Goal: Task Accomplishment & Management: Manage account settings

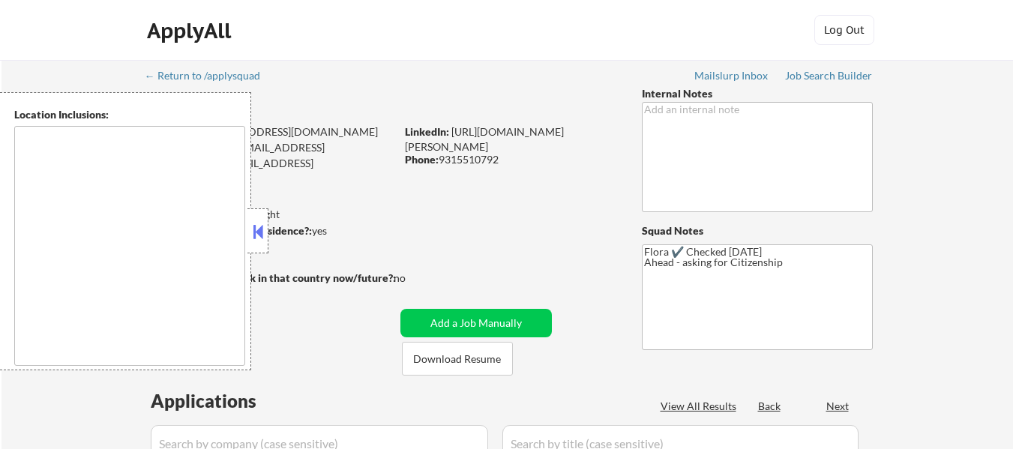
select select ""pending""
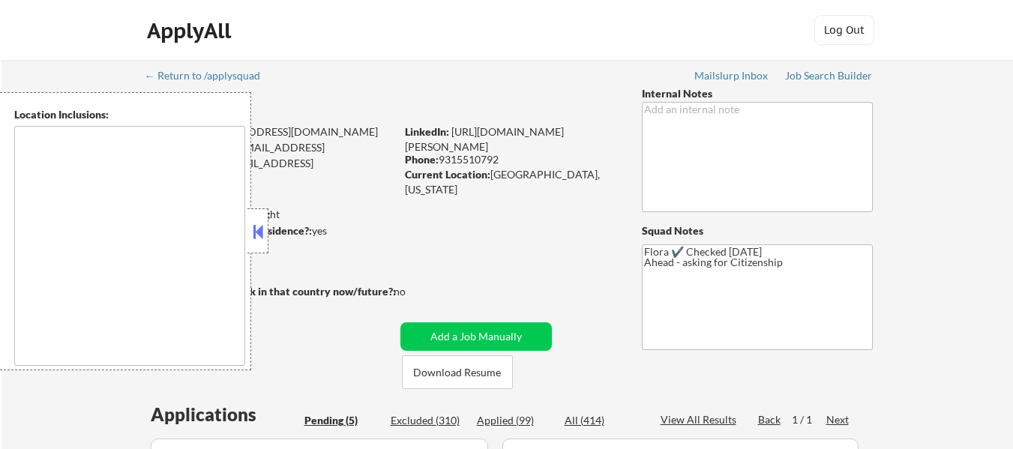
click at [261, 222] on button at bounding box center [258, 231] width 16 height 22
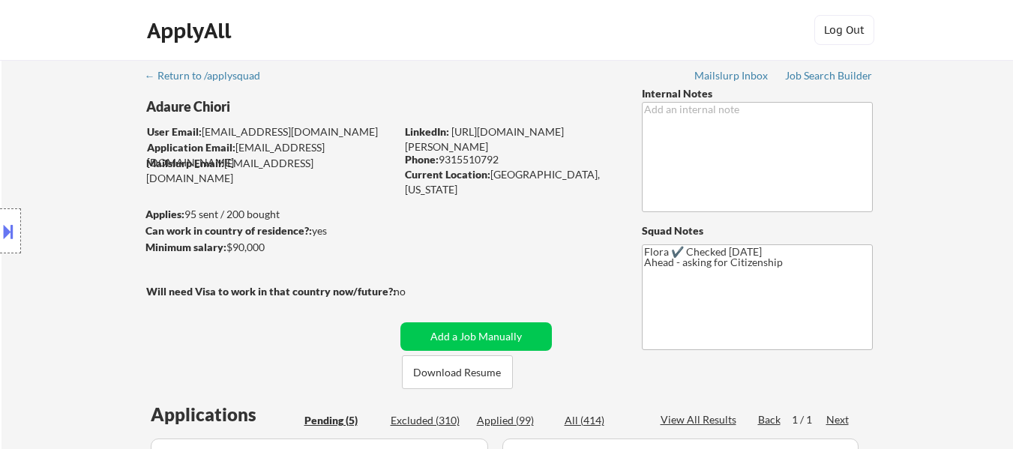
scroll to position [75, 0]
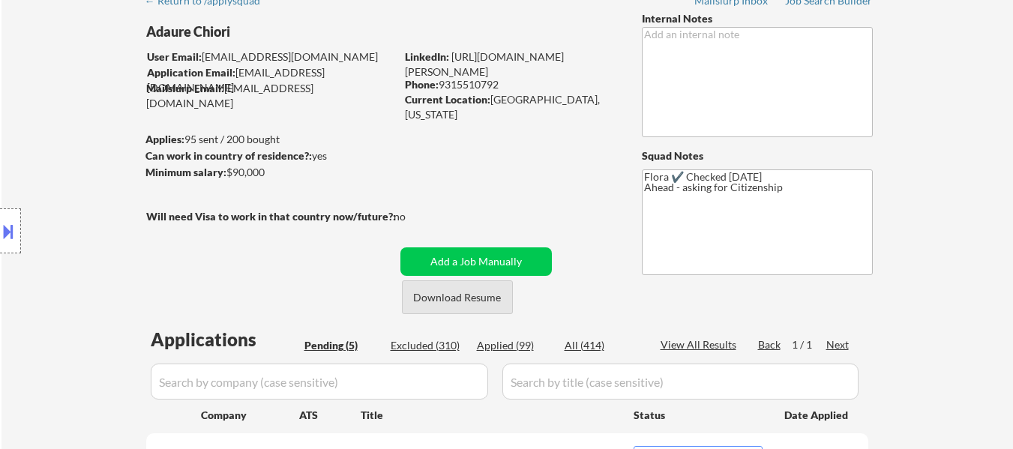
click at [485, 302] on button "Download Resume" at bounding box center [457, 297] width 111 height 34
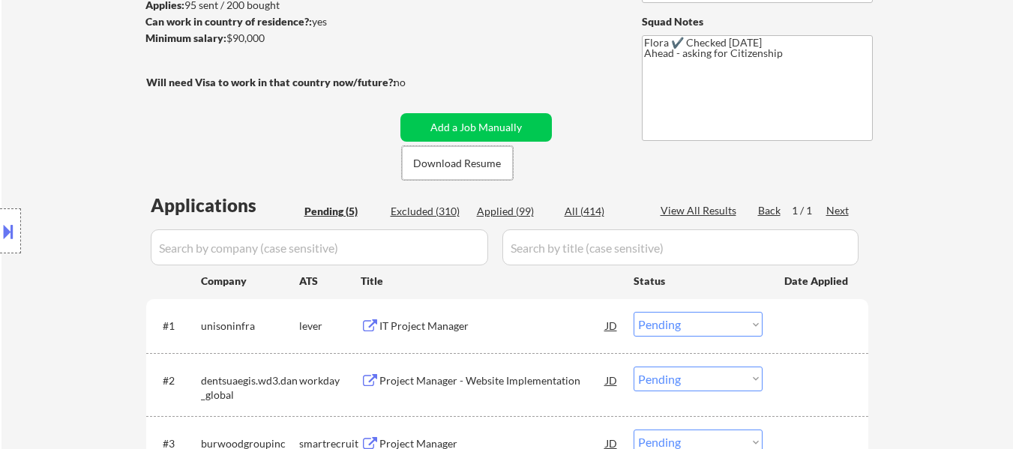
scroll to position [225, 0]
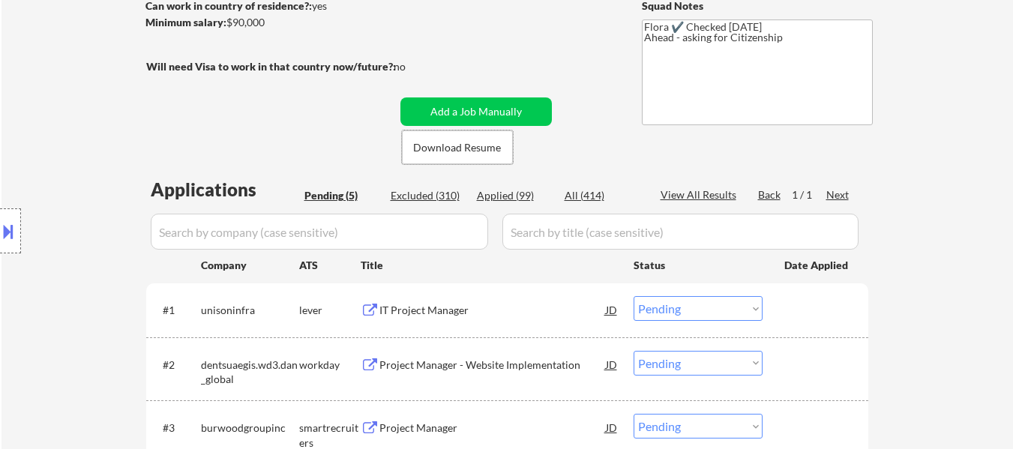
click at [460, 309] on div "IT Project Manager" at bounding box center [492, 310] width 226 height 15
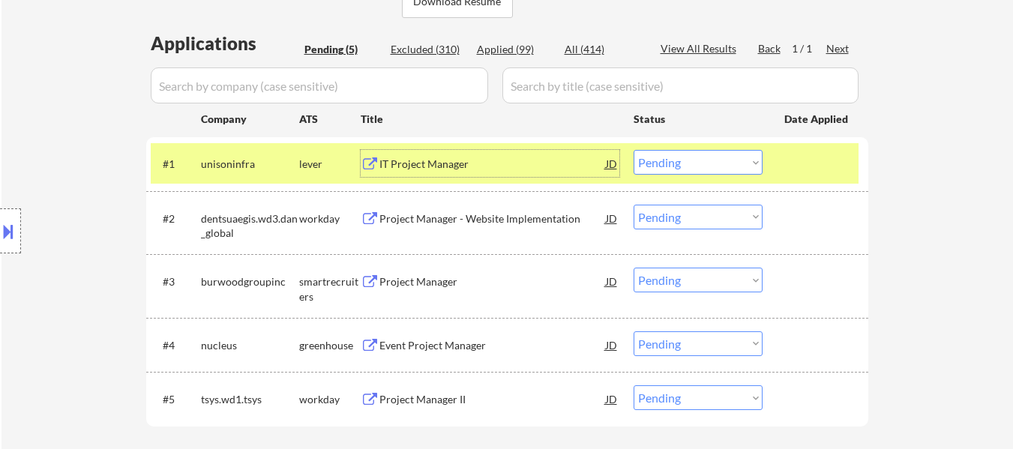
scroll to position [375, 0]
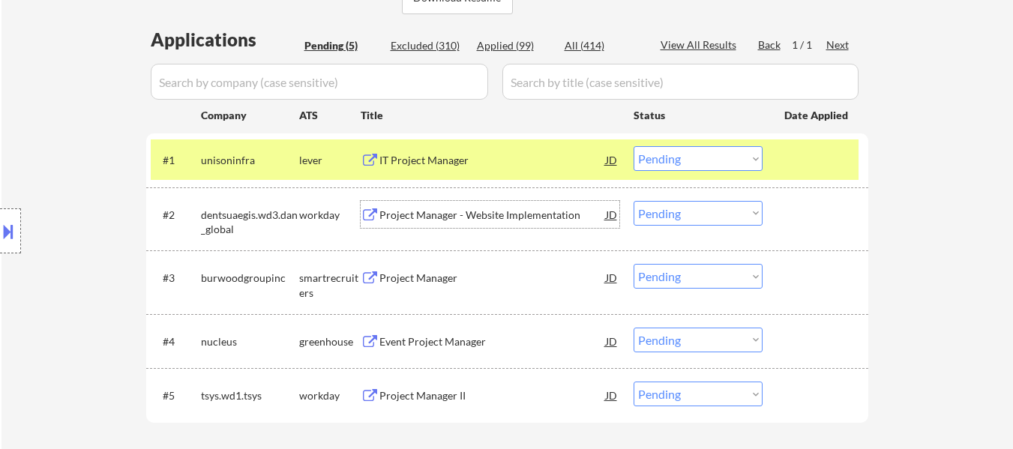
click at [531, 220] on div "Project Manager - Website Implementation" at bounding box center [492, 215] width 226 height 15
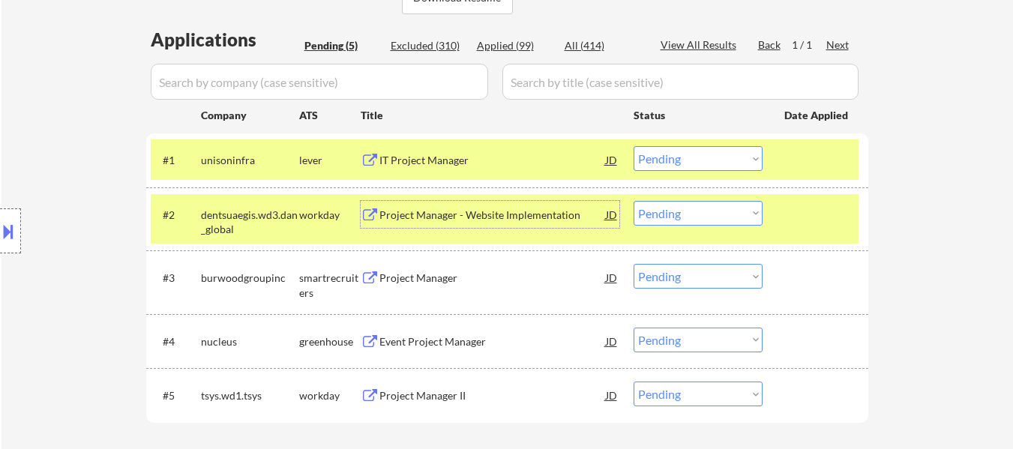
click at [433, 282] on div "Project Manager" at bounding box center [492, 278] width 226 height 15
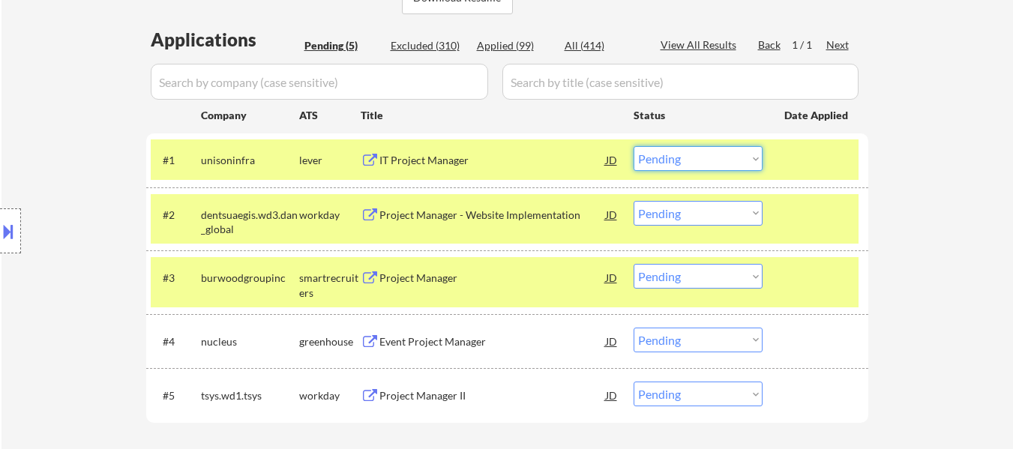
click at [724, 154] on select "Choose an option... Pending Applied Excluded (Questions) Excluded (Expired) Exc…" at bounding box center [698, 158] width 129 height 25
click at [634, 146] on select "Choose an option... Pending Applied Excluded (Questions) Excluded (Expired) Exc…" at bounding box center [698, 158] width 129 height 25
select select ""pending""
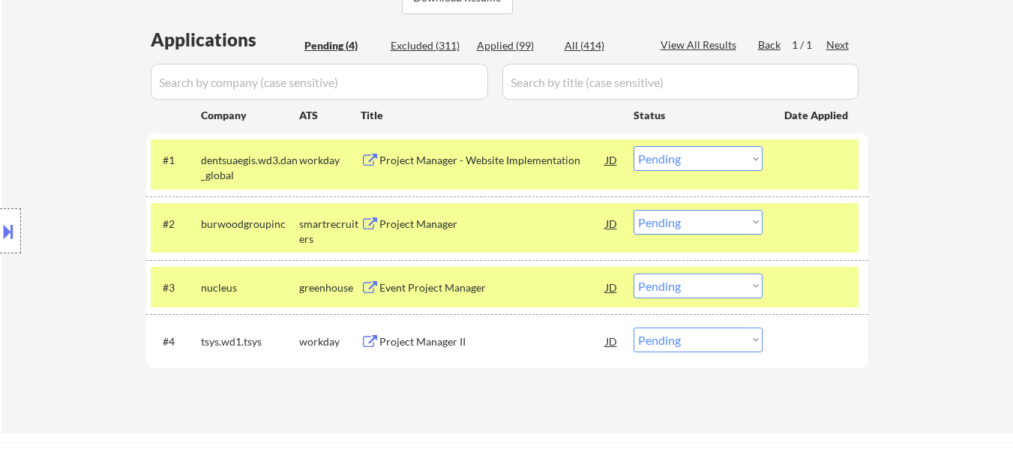
click at [688, 228] on select "Choose an option... Pending Applied Excluded (Questions) Excluded (Expired) Exc…" at bounding box center [698, 222] width 129 height 25
click at [634, 210] on select "Choose an option... Pending Applied Excluded (Questions) Excluded (Expired) Exc…" at bounding box center [698, 222] width 129 height 25
click at [462, 283] on div "Event Project Manager" at bounding box center [492, 287] width 226 height 15
select select ""pending""
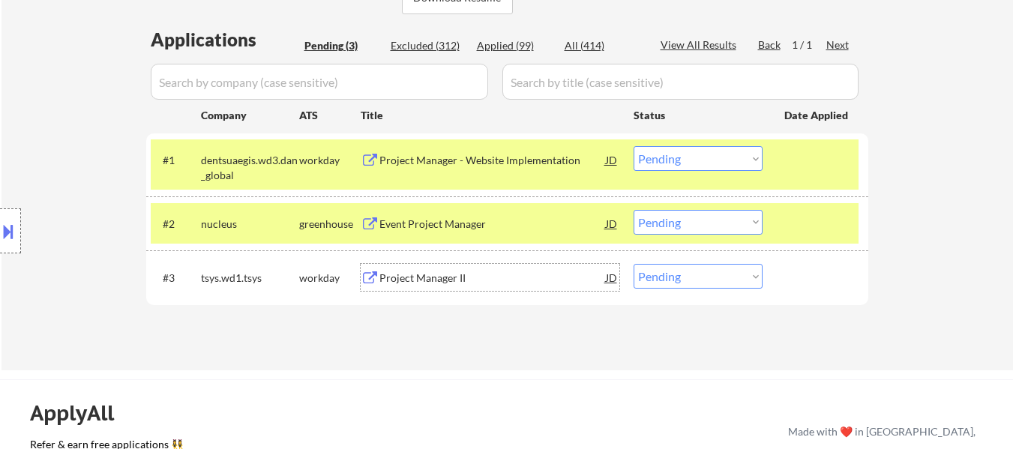
click at [428, 222] on div "Event Project Manager" at bounding box center [492, 224] width 226 height 15
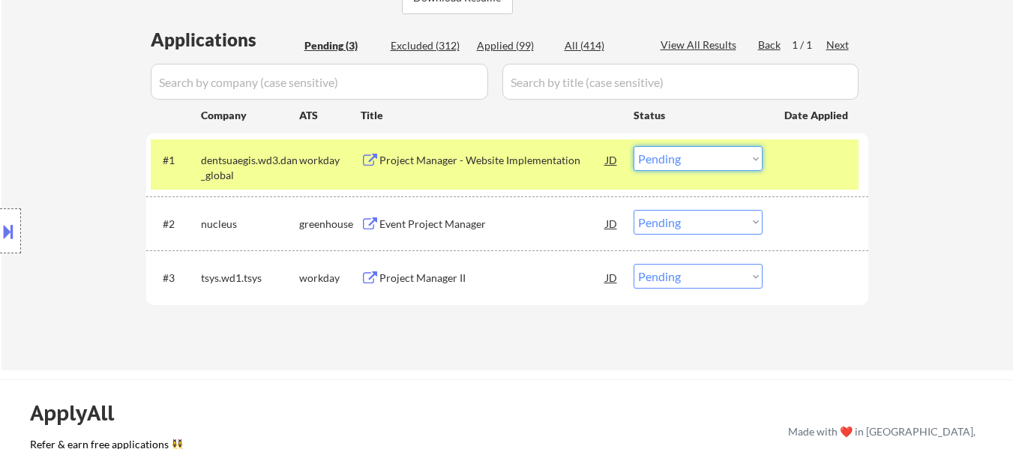
click at [674, 153] on select "Choose an option... Pending Applied Excluded (Questions) Excluded (Expired) Exc…" at bounding box center [698, 158] width 129 height 25
click at [634, 146] on select "Choose an option... Pending Applied Excluded (Questions) Excluded (Expired) Exc…" at bounding box center [698, 158] width 129 height 25
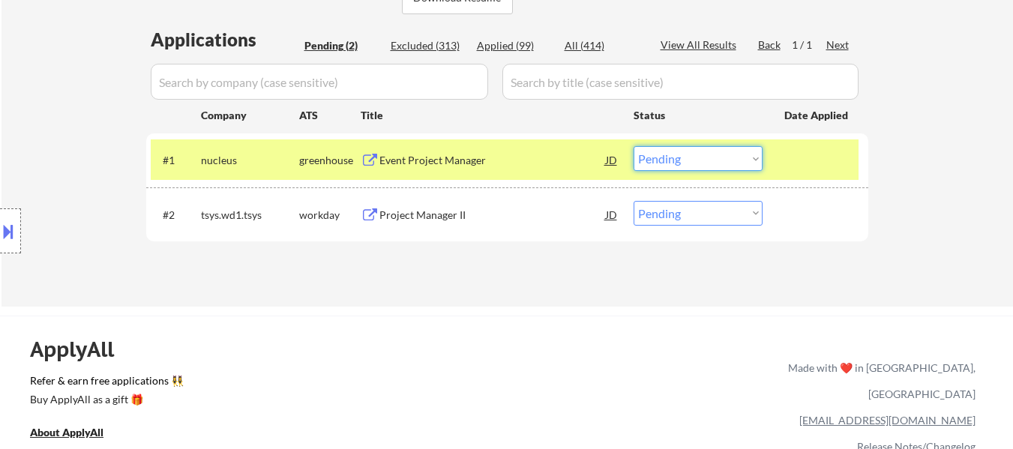
click at [679, 155] on select "Choose an option... Pending Applied Excluded (Questions) Excluded (Expired) Exc…" at bounding box center [698, 158] width 129 height 25
click at [634, 146] on select "Choose an option... Pending Applied Excluded (Questions) Excluded (Expired) Exc…" at bounding box center [698, 158] width 129 height 25
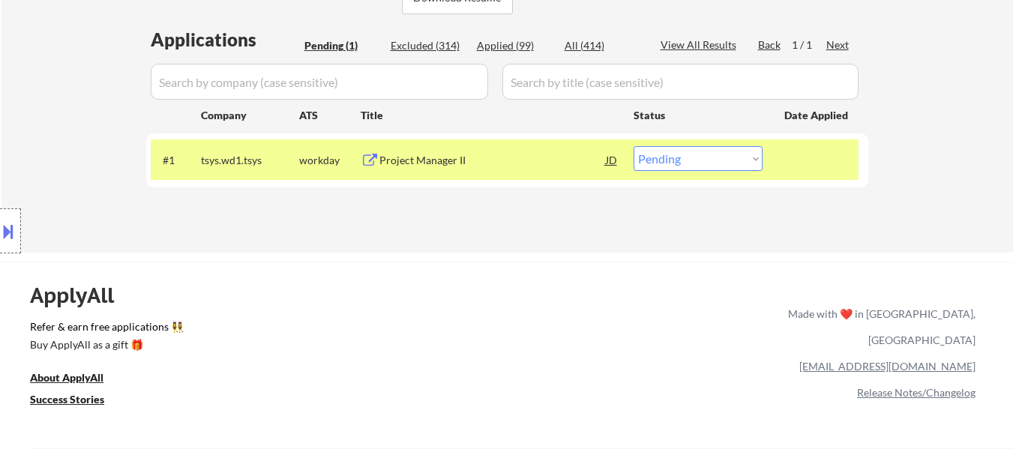
click at [675, 160] on select "Choose an option... Pending Applied Excluded (Questions) Excluded (Expired) Exc…" at bounding box center [698, 158] width 129 height 25
select select ""applied""
click at [634, 146] on select "Choose an option... Pending Applied Excluded (Questions) Excluded (Expired) Exc…" at bounding box center [698, 158] width 129 height 25
